Goal: Find specific page/section: Find specific page/section

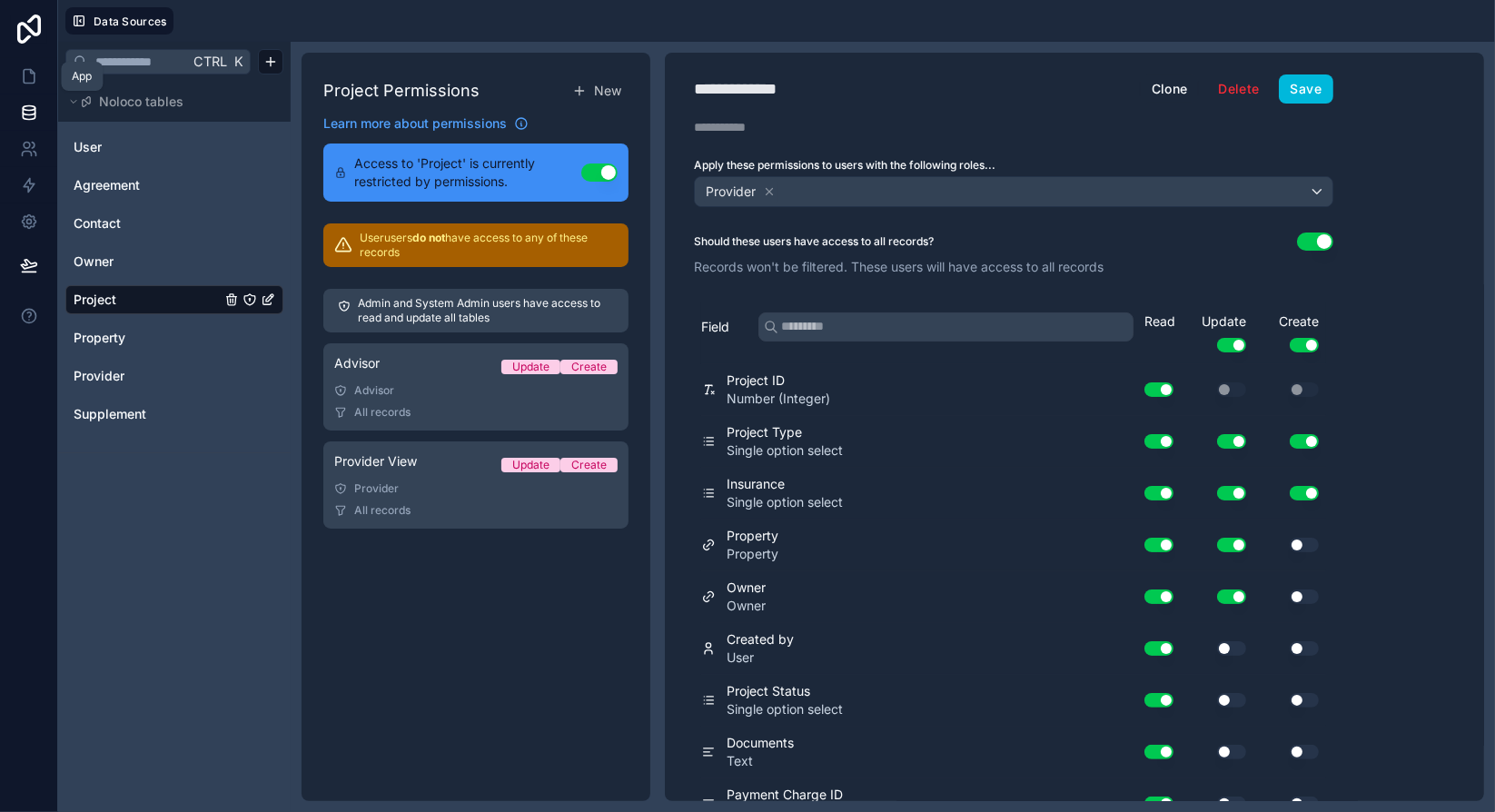
click at [34, 81] on icon at bounding box center [29, 77] width 11 height 13
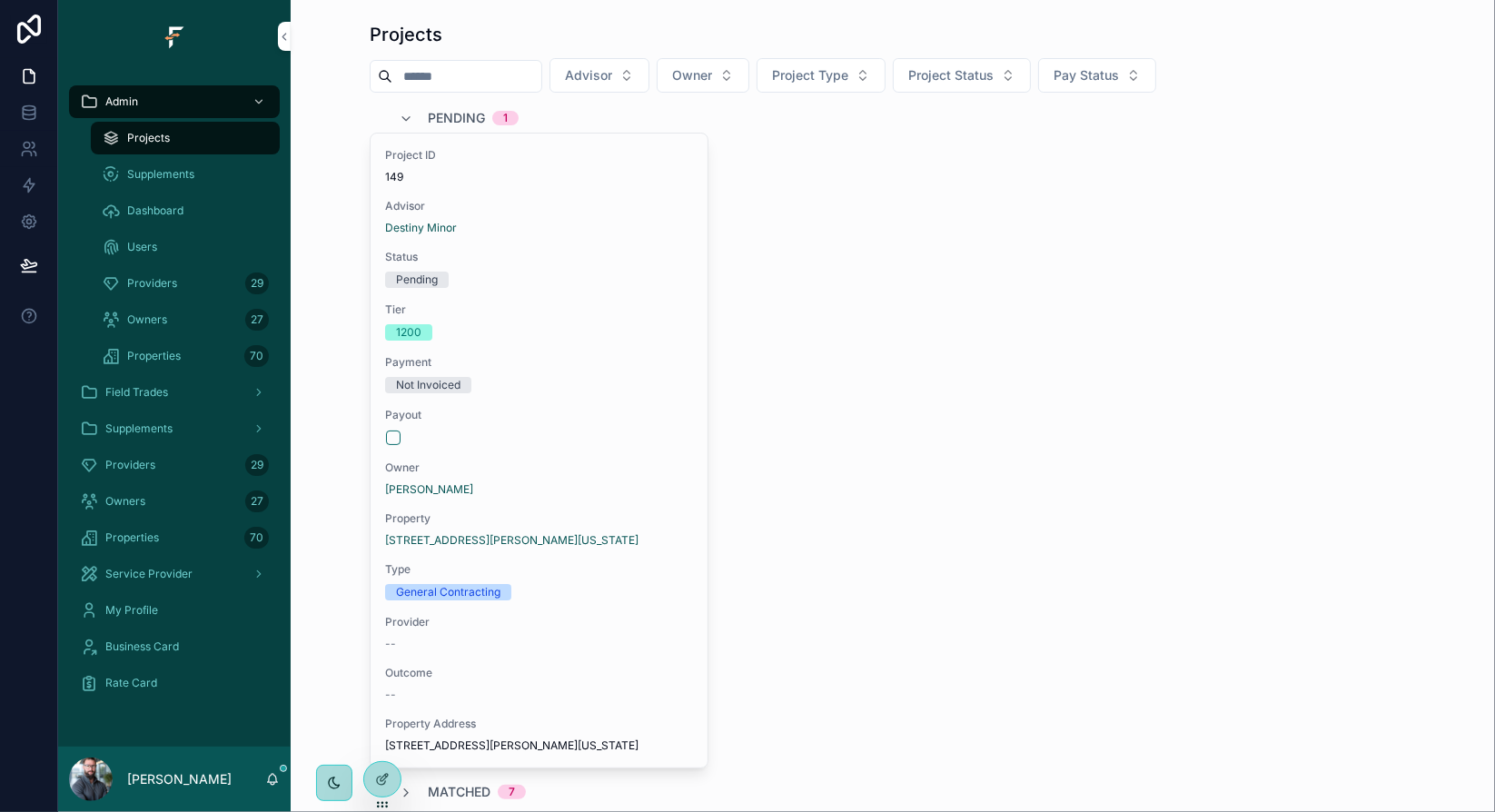
click at [190, 283] on div "Providers 29" at bounding box center [186, 283] width 167 height 29
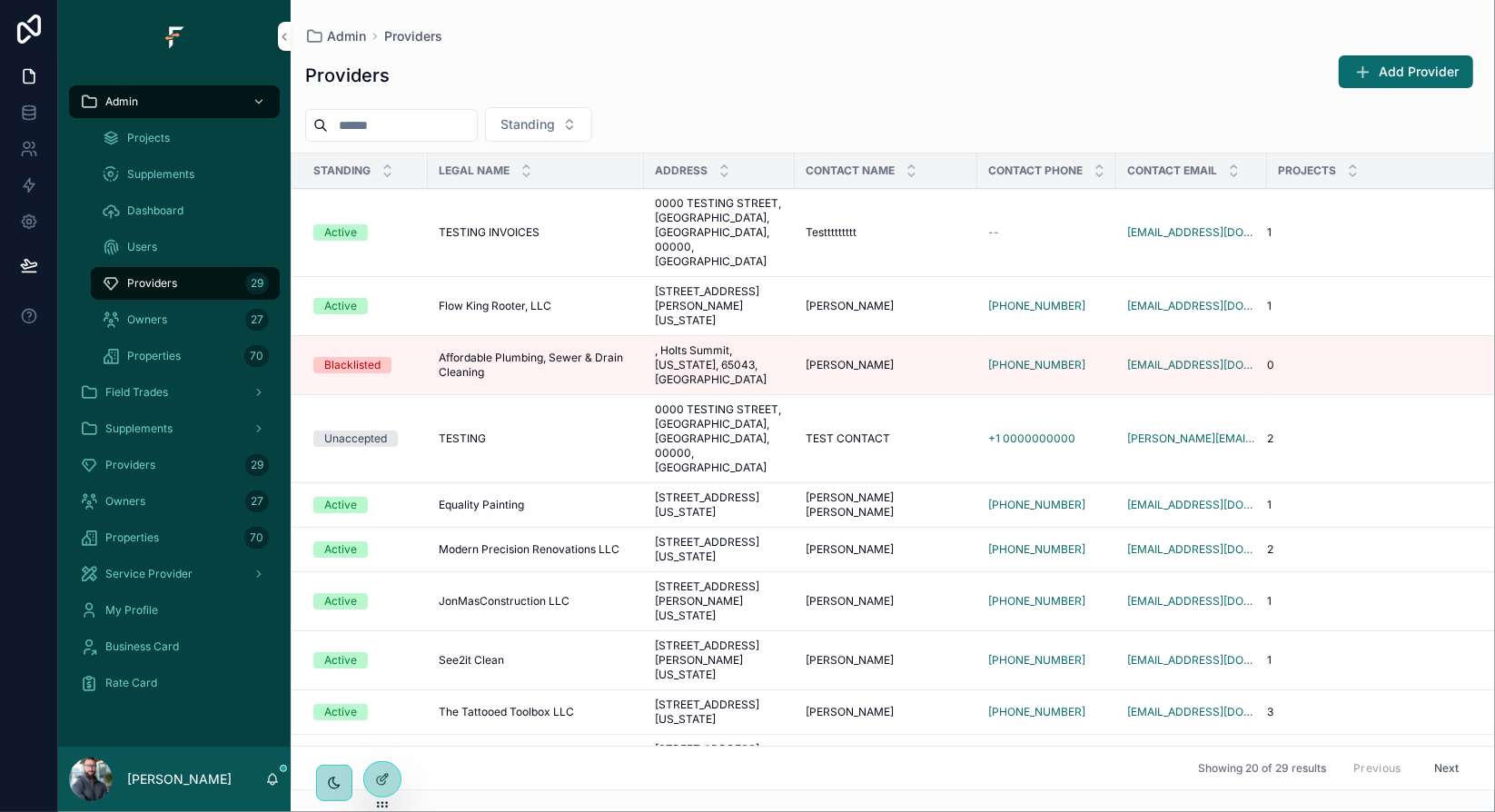
click at [400, 125] on input "scrollable content" at bounding box center [402, 125] width 149 height 25
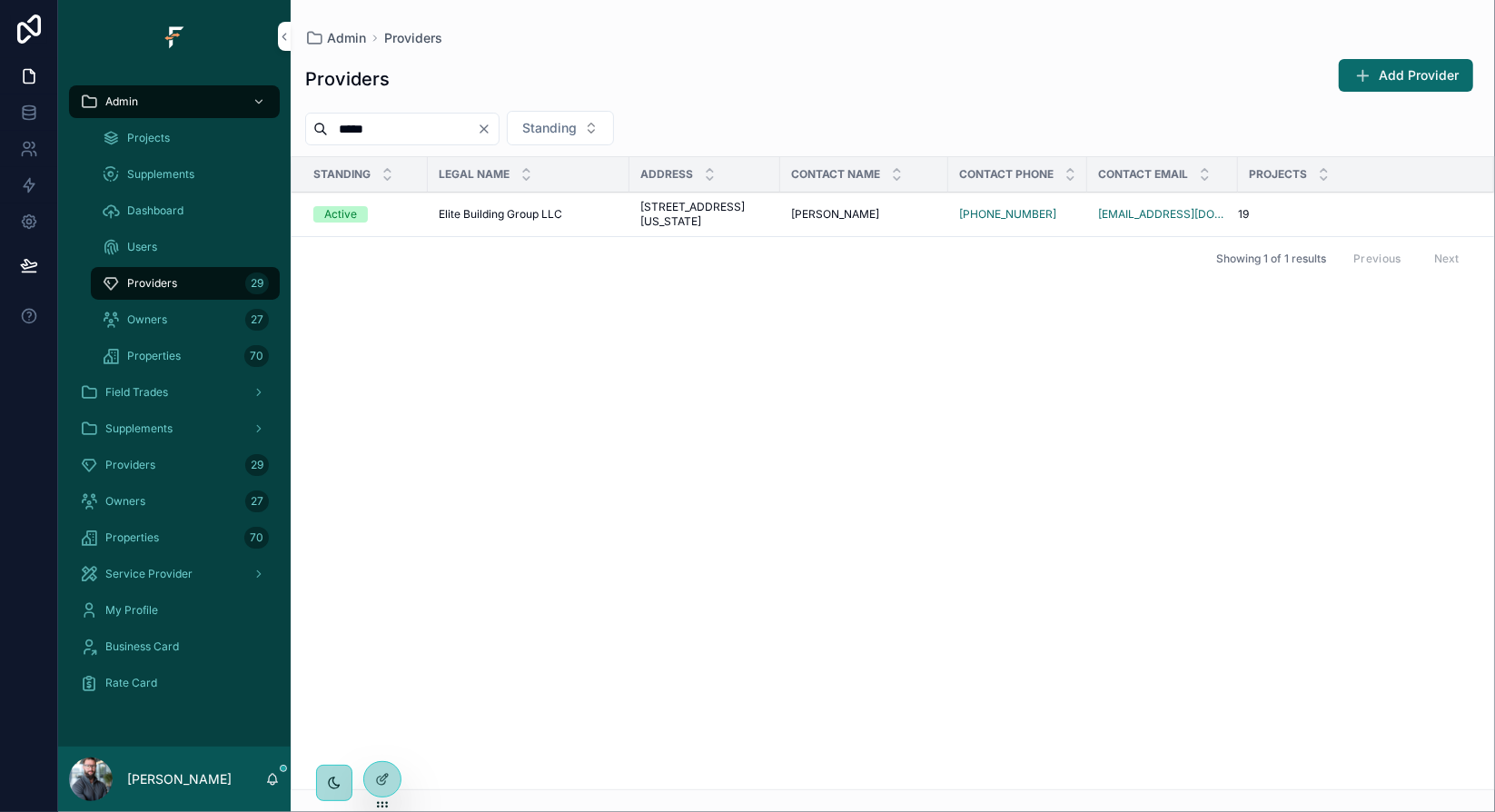
type input "*****"
click at [0, 0] on icon "scrollable content" at bounding box center [0, 0] width 0 height 0
click at [188, 322] on div "Owners 27" at bounding box center [186, 319] width 167 height 29
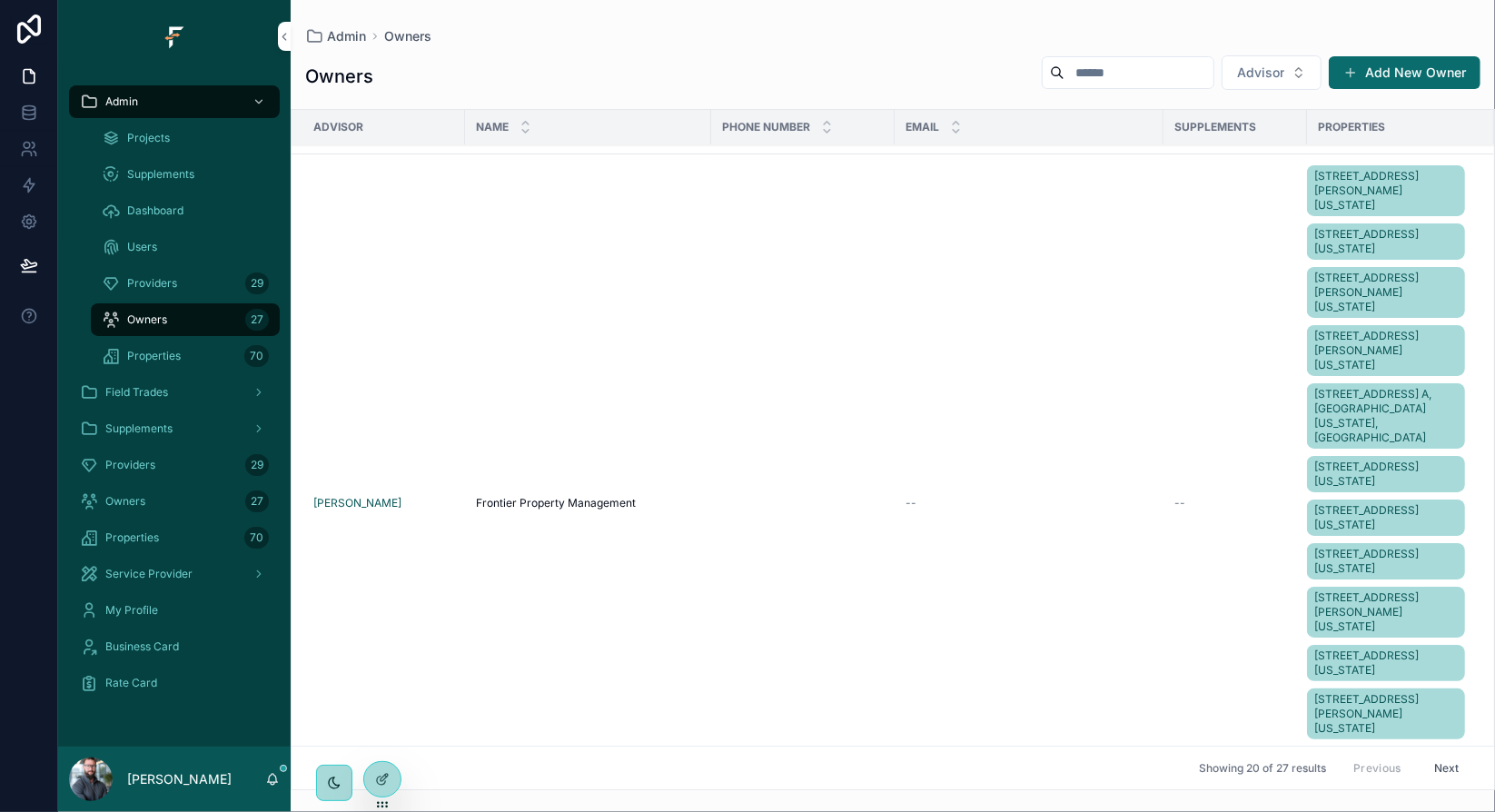
scroll to position [635, 0]
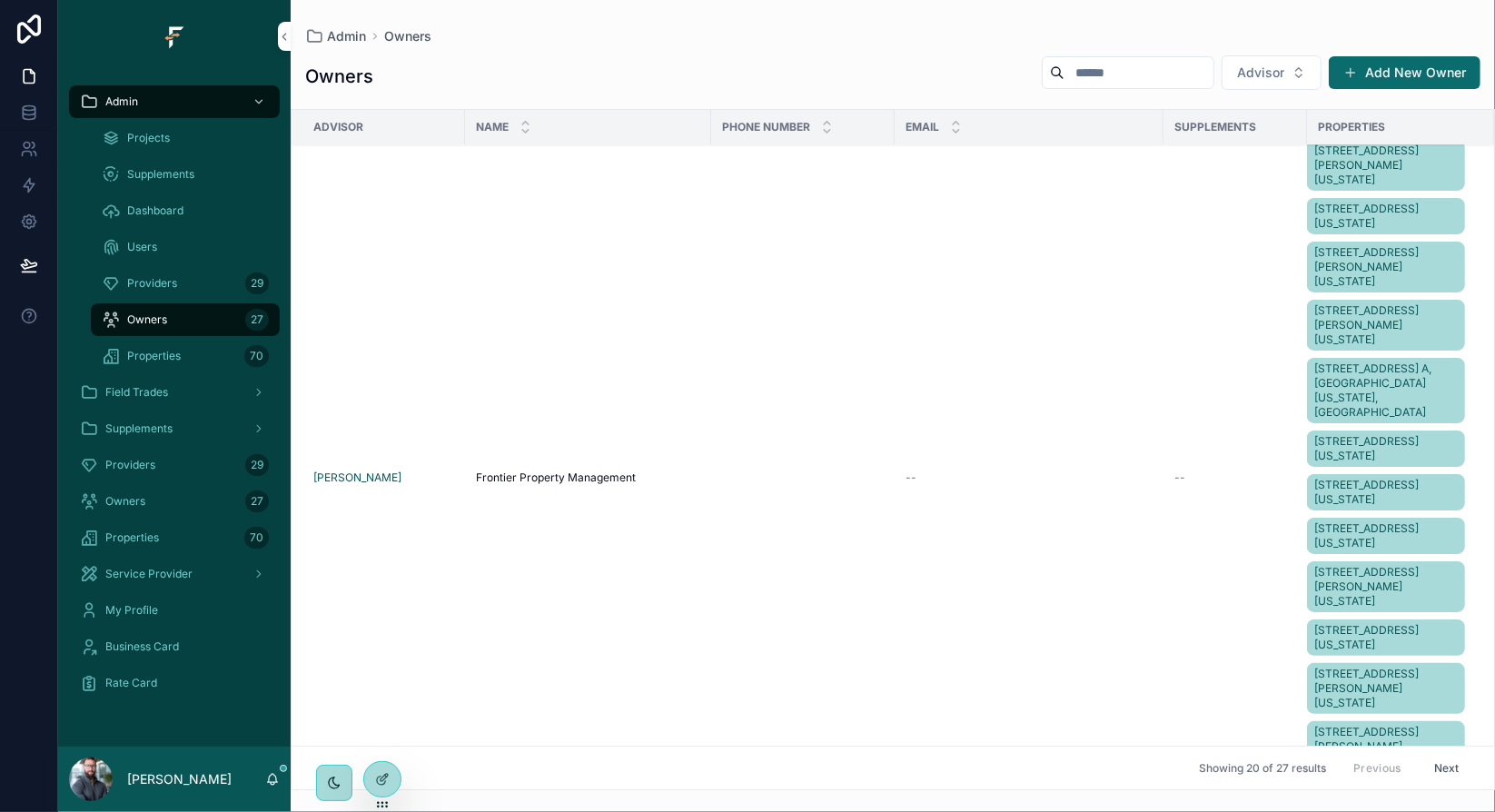
click at [506, 484] on span "Frontier Property Management" at bounding box center [556, 477] width 160 height 14
